Goal: Information Seeking & Learning: Learn about a topic

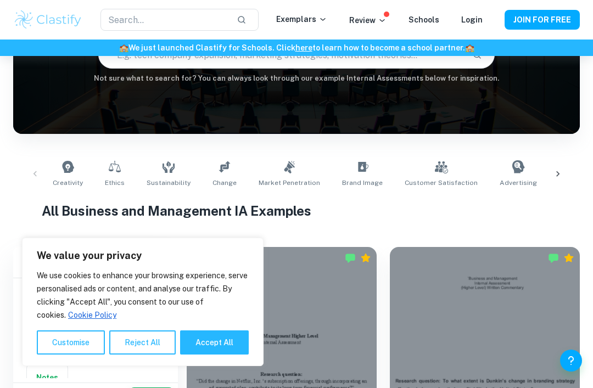
scroll to position [124, 0]
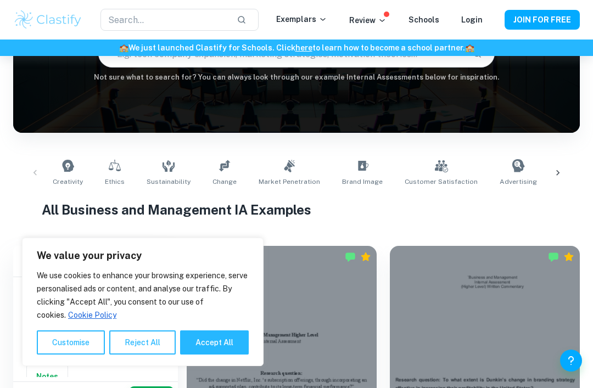
click at [227, 354] on button "Accept All" at bounding box center [214, 342] width 69 height 24
checkbox input "true"
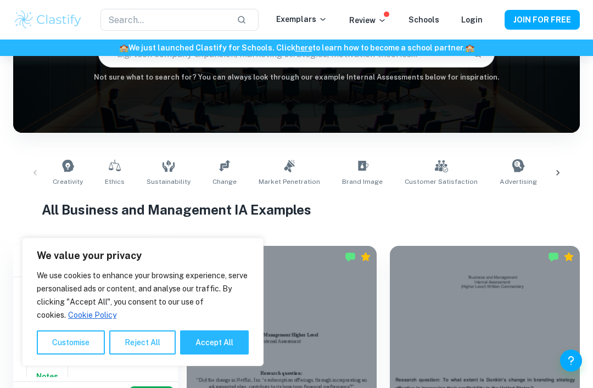
checkbox input "true"
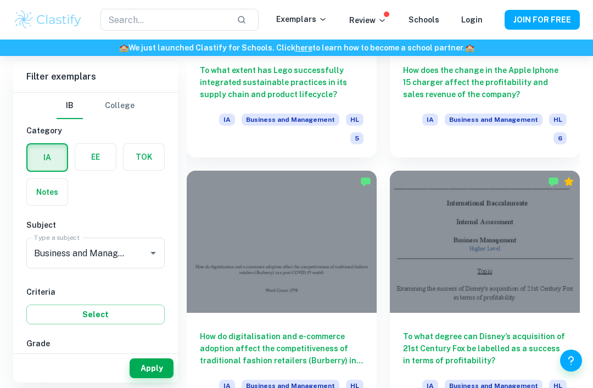
scroll to position [1542, 0]
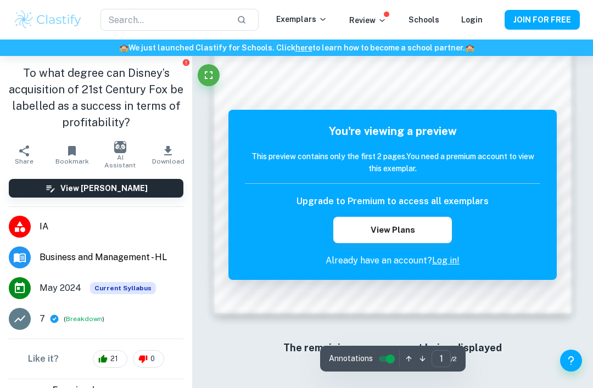
scroll to position [680, 0]
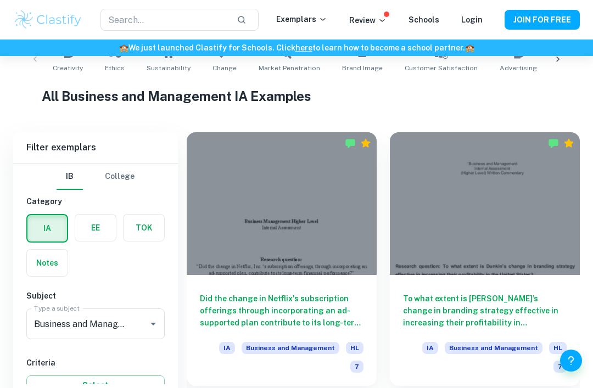
scroll to position [273, 0]
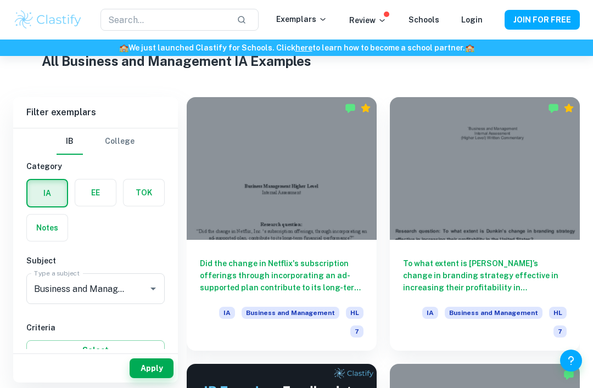
click at [371, 114] on div at bounding box center [282, 168] width 190 height 143
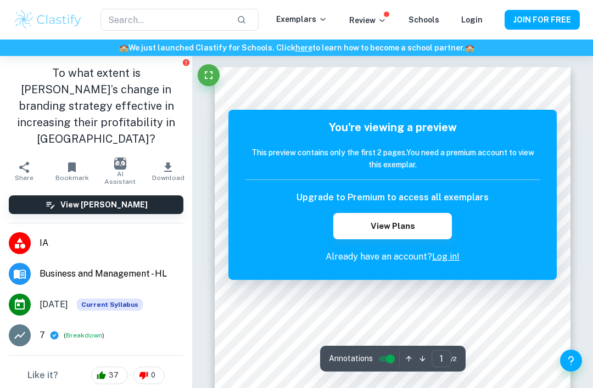
scroll to position [4, 0]
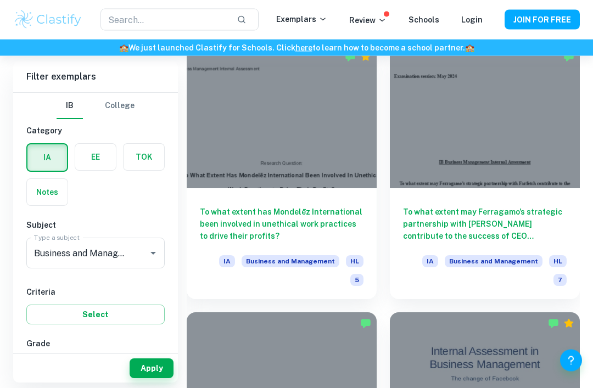
scroll to position [6179, 0]
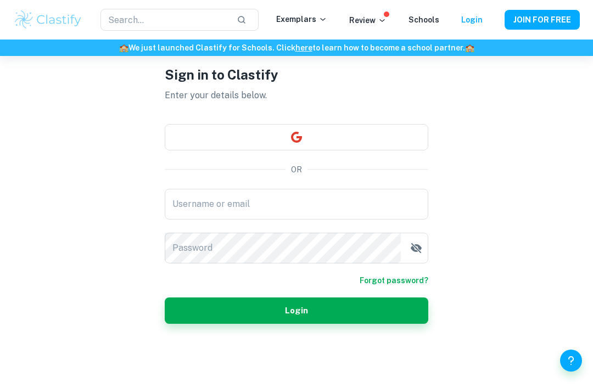
click at [192, 150] on button "button" at bounding box center [296, 137] width 263 height 26
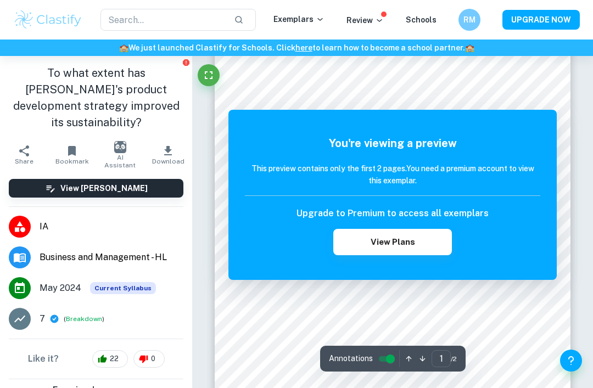
scroll to position [20, 0]
